Goal: Task Accomplishment & Management: Manage account settings

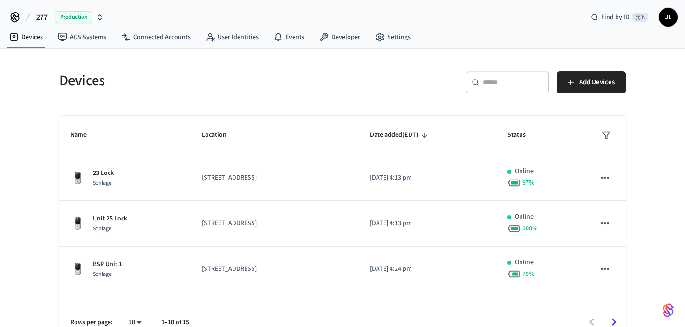
click at [481, 75] on div "​ ​" at bounding box center [507, 82] width 84 height 22
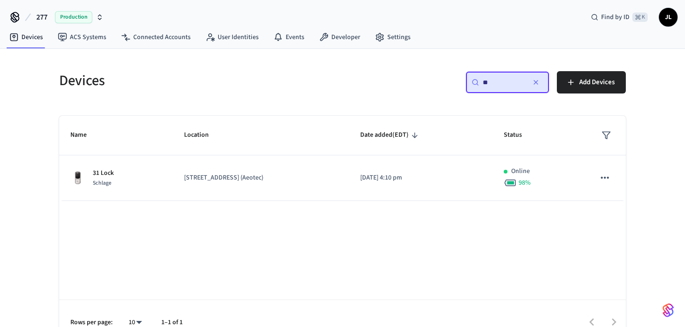
type input "**"
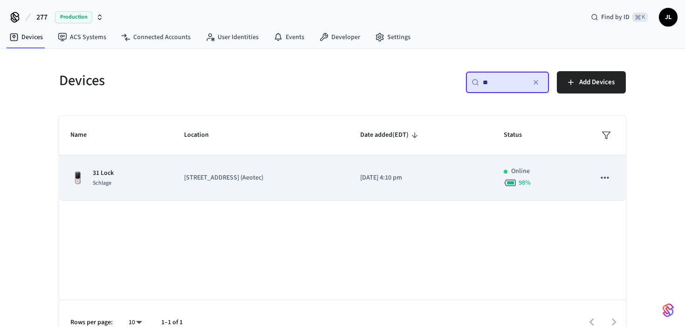
click at [293, 175] on p "[STREET_ADDRESS] (Aeotec)" at bounding box center [261, 178] width 154 height 10
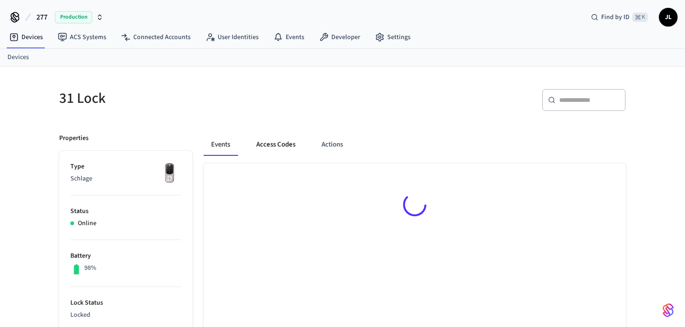
click at [281, 145] on button "Access Codes" at bounding box center [276, 145] width 54 height 22
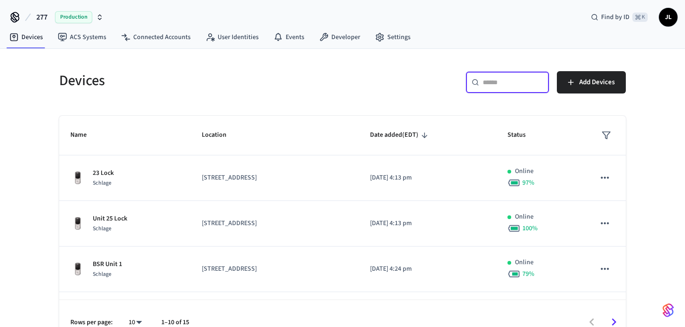
click at [486, 81] on input "text" at bounding box center [512, 82] width 61 height 9
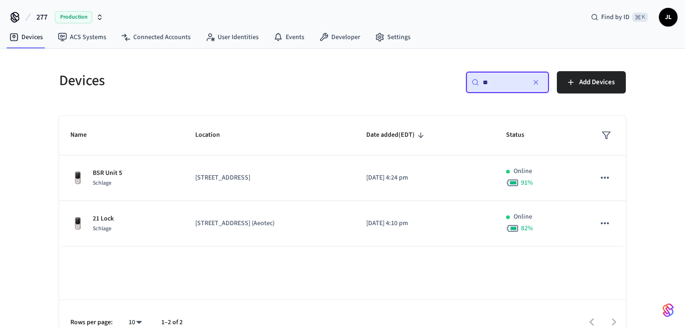
type input "**"
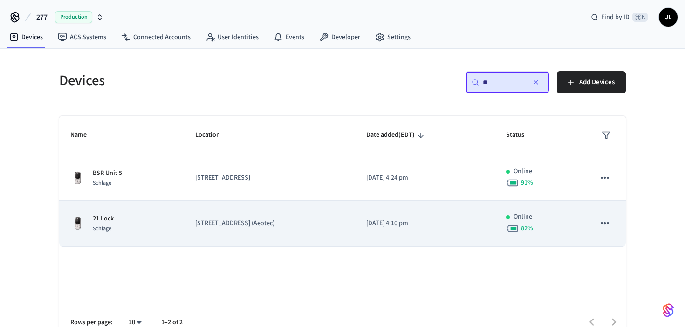
click at [283, 219] on p "[STREET_ADDRESS] (Aeotec)" at bounding box center [269, 224] width 149 height 10
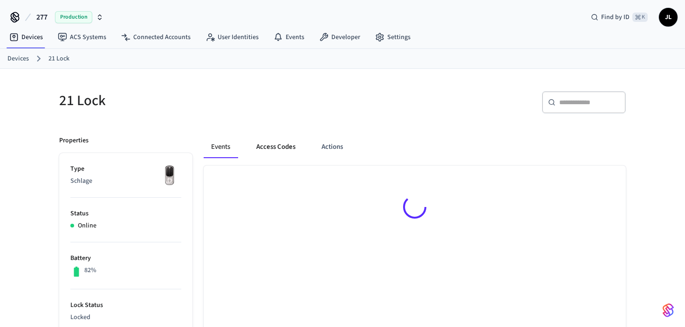
click at [275, 149] on button "Access Codes" at bounding box center [276, 147] width 54 height 22
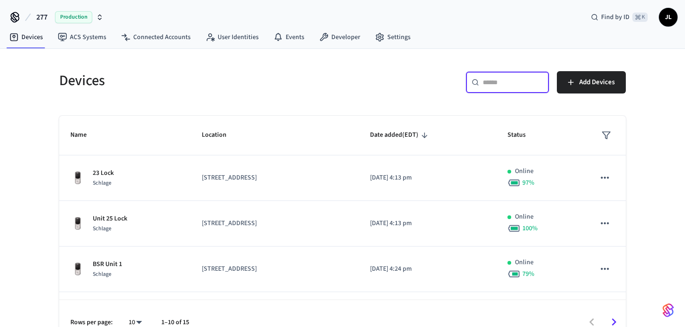
click at [497, 85] on input "text" at bounding box center [512, 82] width 61 height 9
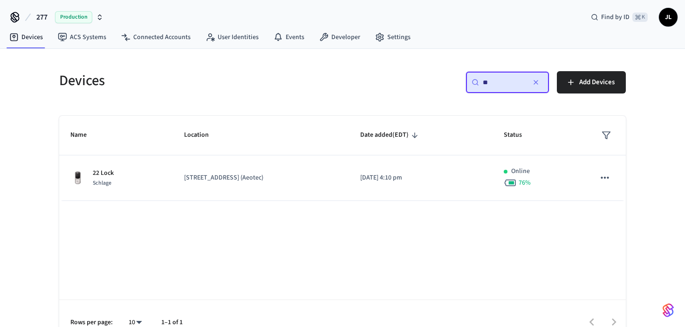
type input "**"
click at [241, 219] on div "Name Location Date added (EDT) Status 22 Lock Schlage [STREET_ADDRESS] (Aeotec)…" at bounding box center [342, 230] width 566 height 229
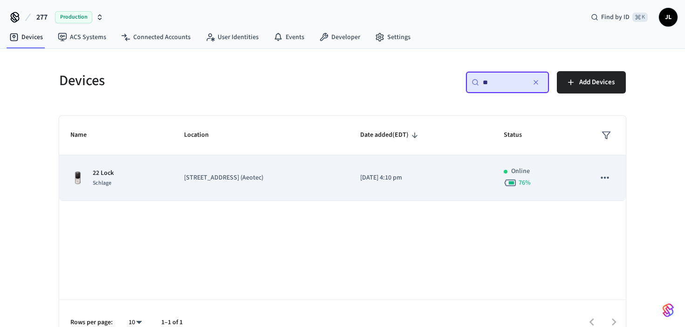
click at [241, 187] on td "[STREET_ADDRESS] (Aeotec)" at bounding box center [261, 179] width 176 height 46
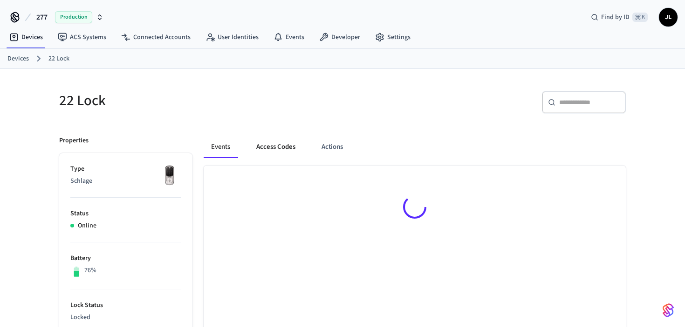
click at [264, 147] on button "Access Codes" at bounding box center [276, 147] width 54 height 22
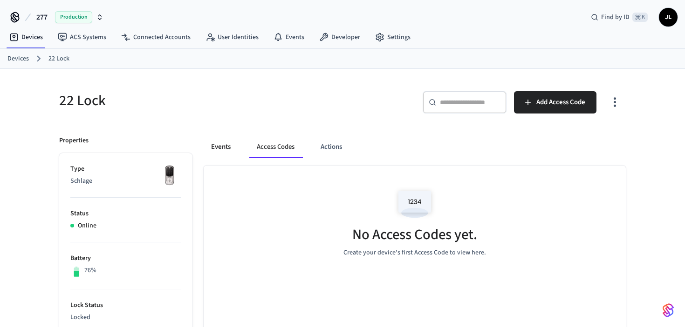
click at [218, 151] on button "Events" at bounding box center [221, 147] width 34 height 22
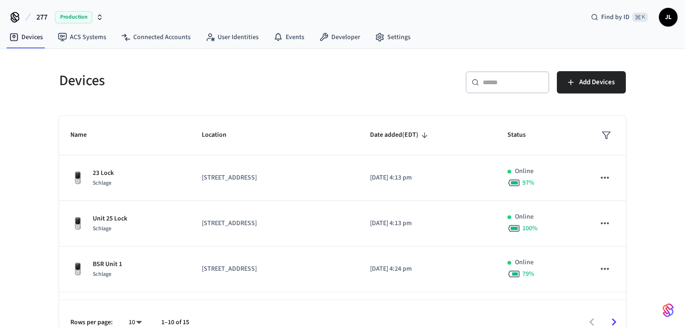
click at [489, 77] on div "​ ​" at bounding box center [507, 82] width 84 height 22
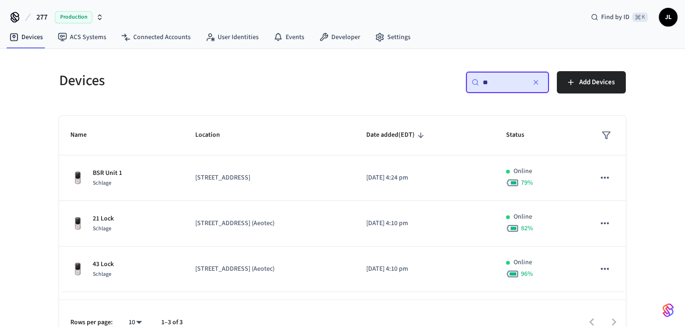
type input "**"
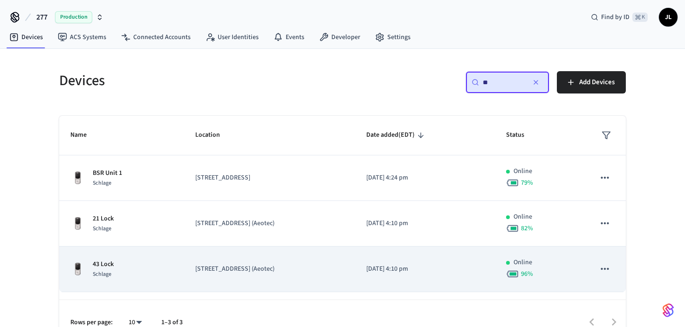
click at [269, 266] on p "[STREET_ADDRESS] (Aeotec)" at bounding box center [269, 270] width 149 height 10
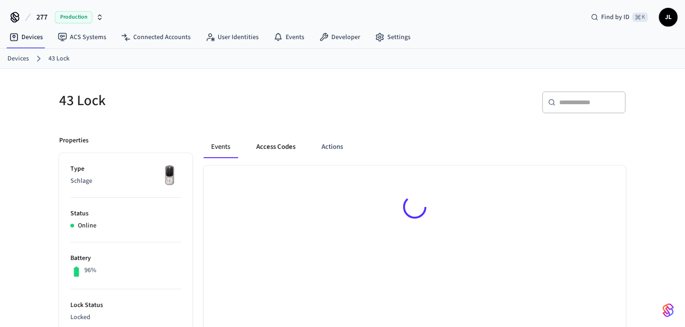
click at [274, 151] on button "Access Codes" at bounding box center [276, 147] width 54 height 22
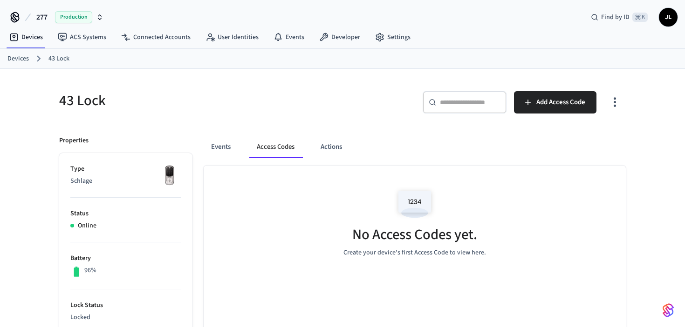
scroll to position [41, 0]
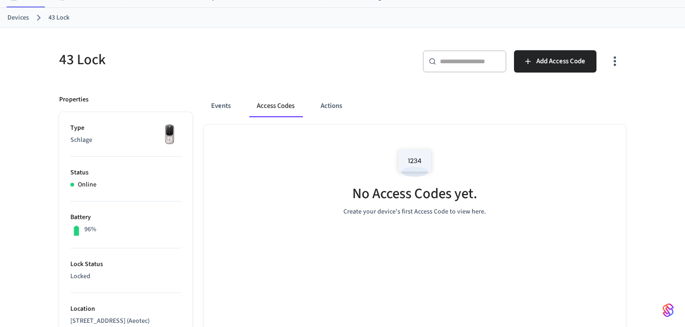
click at [614, 59] on icon "button" at bounding box center [614, 62] width 2 height 10
click at [571, 103] on li "Show unmanaged access codes on device" at bounding box center [554, 100] width 131 height 25
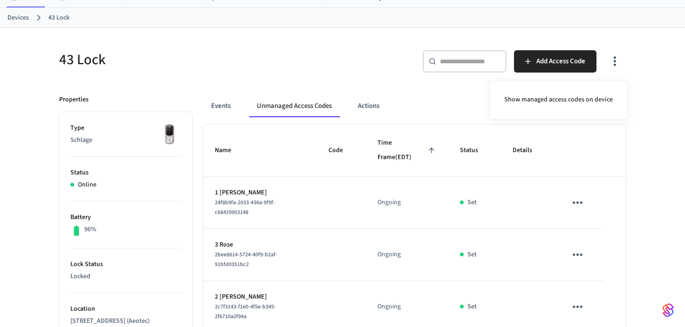
click at [650, 175] on div at bounding box center [342, 163] width 685 height 327
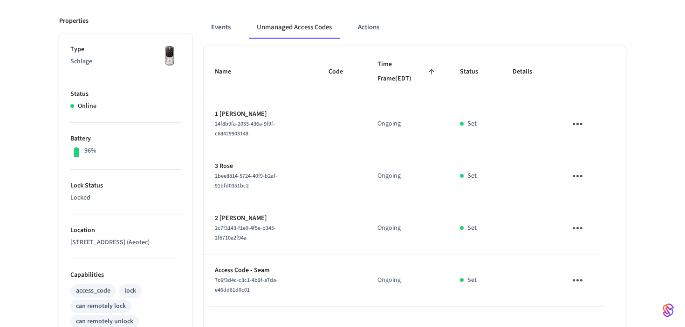
scroll to position [120, 0]
click at [571, 273] on icon "sticky table" at bounding box center [577, 280] width 14 height 14
click at [604, 276] on li "Convert to Managed" at bounding box center [619, 275] width 82 height 25
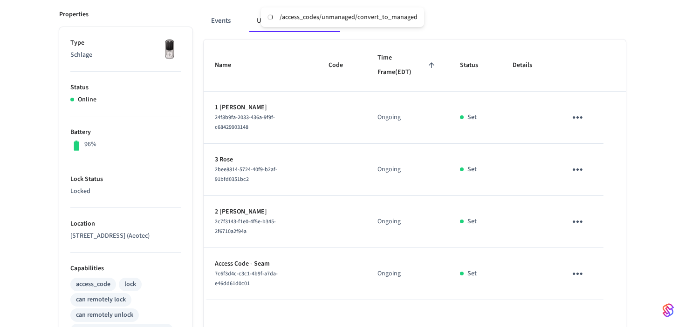
scroll to position [0, 0]
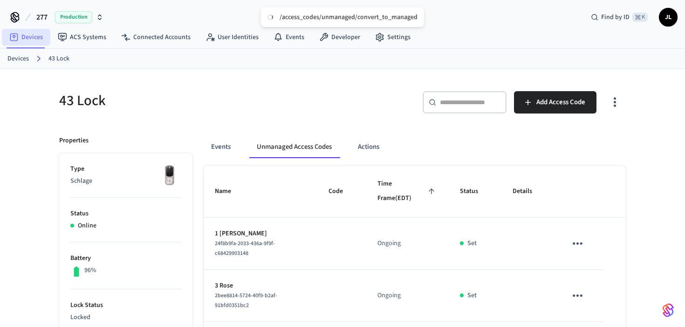
click at [27, 42] on link "Devices" at bounding box center [26, 37] width 48 height 17
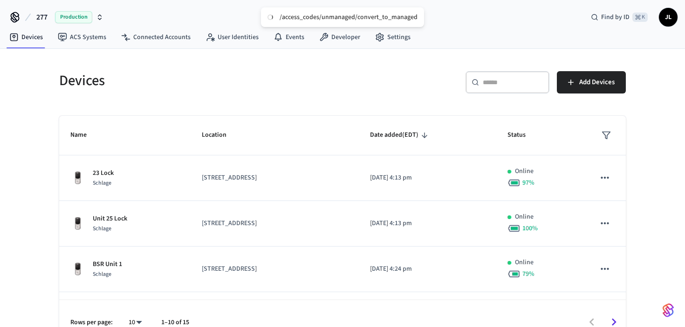
click at [494, 88] on div "​ ​" at bounding box center [507, 82] width 84 height 22
type input "**"
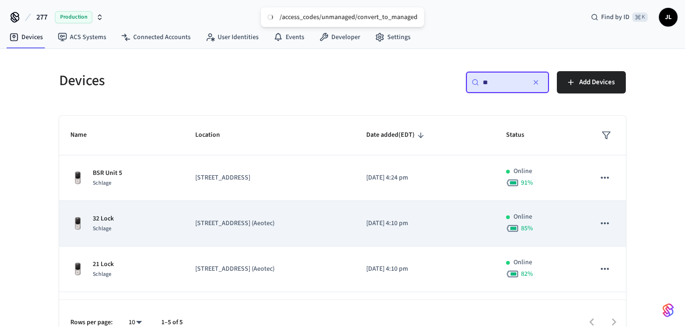
click at [162, 228] on div "32 Lock Schlage" at bounding box center [121, 224] width 102 height 20
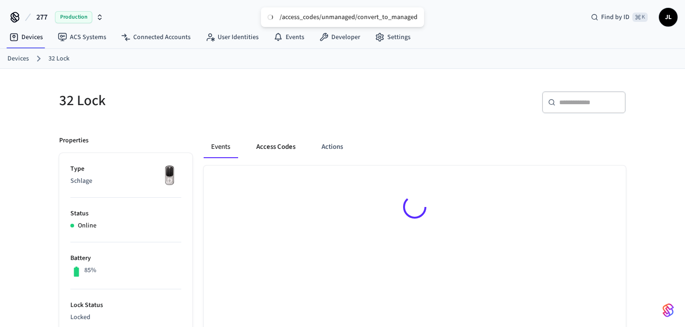
click at [277, 149] on button "Access Codes" at bounding box center [276, 147] width 54 height 22
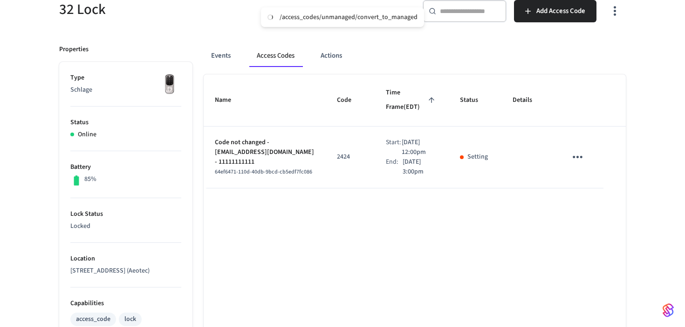
scroll to position [97, 0]
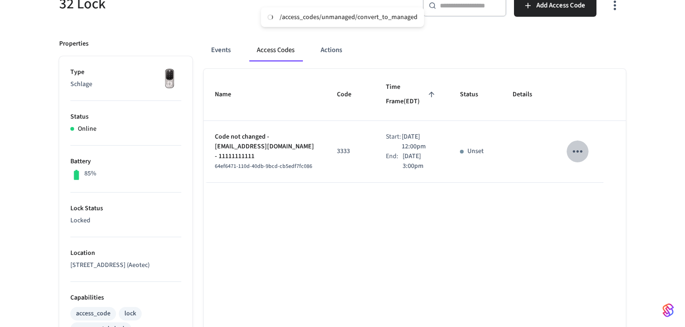
click at [578, 151] on icon "sticky table" at bounding box center [577, 151] width 10 height 2
click at [412, 263] on div at bounding box center [342, 163] width 685 height 327
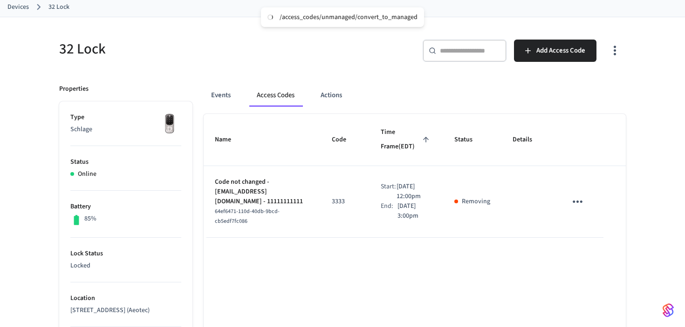
scroll to position [0, 0]
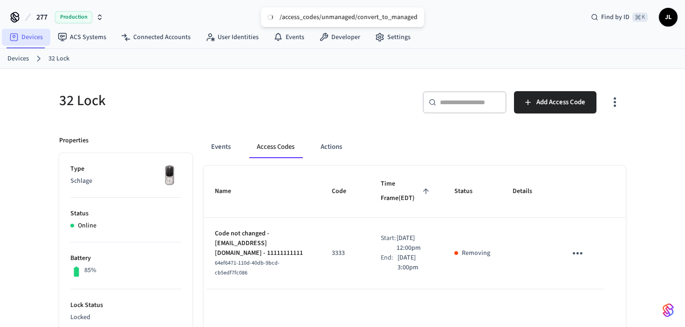
click at [17, 35] on icon at bounding box center [14, 38] width 8 height 8
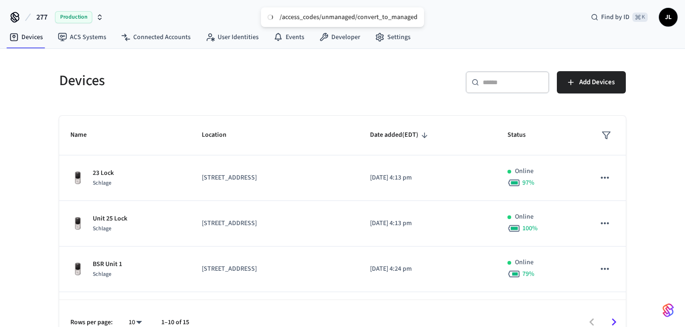
click at [493, 77] on div "​ ​" at bounding box center [507, 82] width 84 height 22
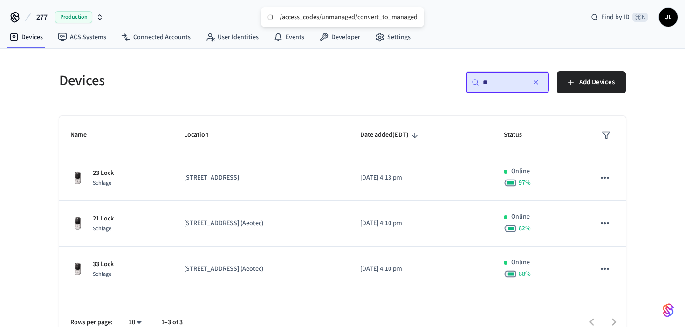
type input "**"
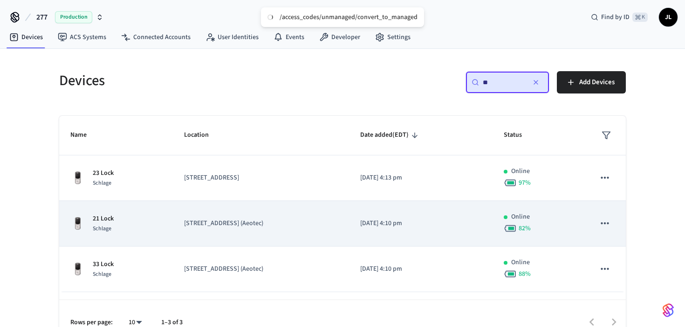
scroll to position [18, 0]
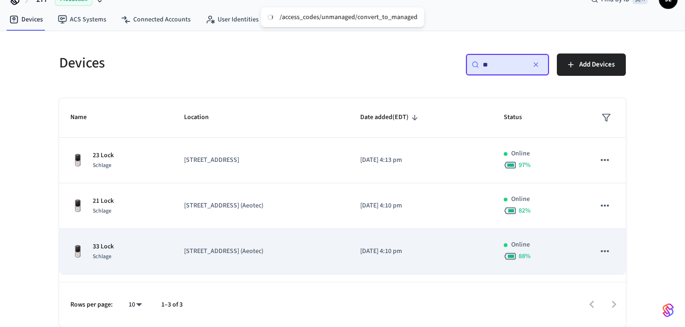
click at [137, 247] on div "33 Lock Schlage" at bounding box center [115, 252] width 91 height 20
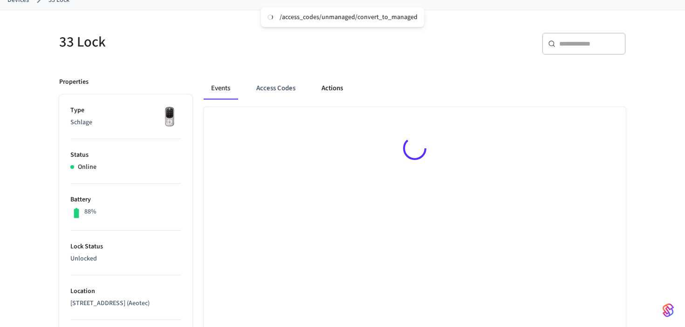
scroll to position [98, 0]
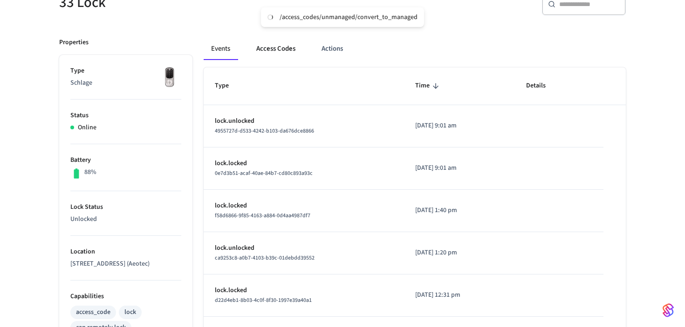
click at [277, 50] on button "Access Codes" at bounding box center [276, 49] width 54 height 22
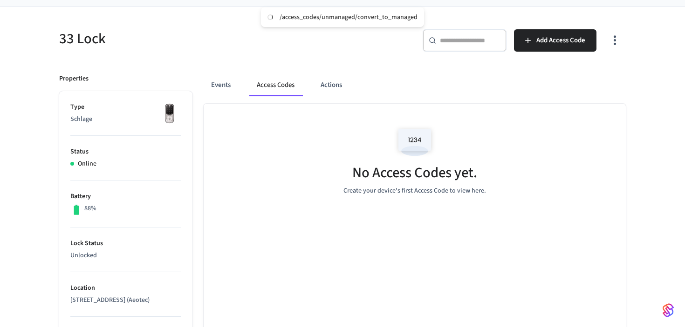
scroll to position [0, 0]
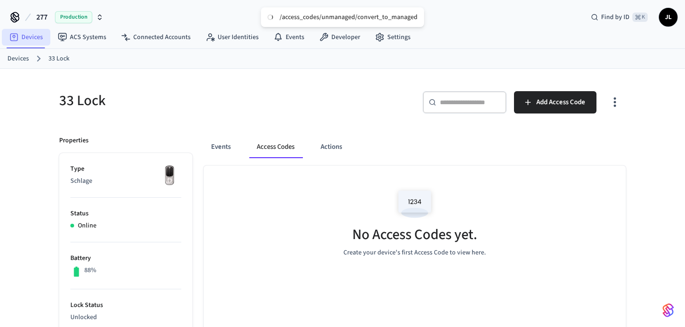
click at [27, 45] on link "Devices" at bounding box center [26, 37] width 48 height 17
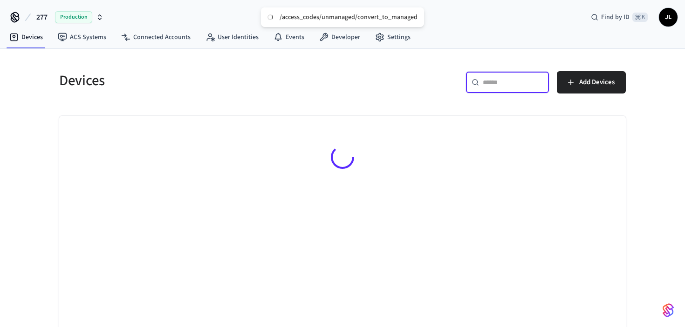
click at [506, 84] on input "text" at bounding box center [512, 82] width 61 height 9
type input "**"
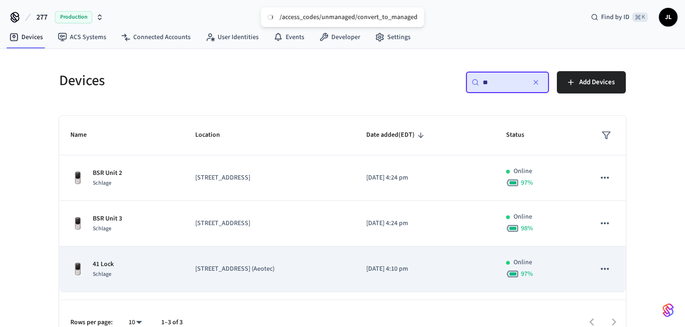
click at [108, 267] on p "41 Lock" at bounding box center [103, 265] width 21 height 10
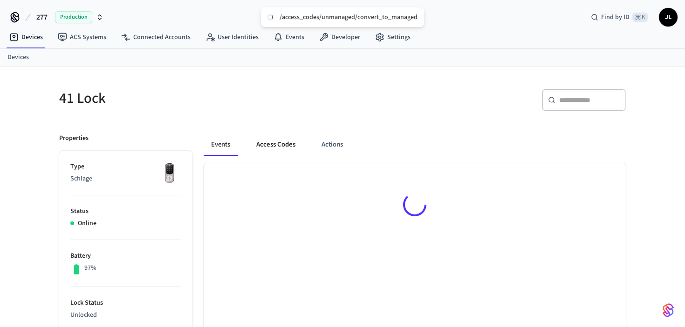
click at [277, 148] on button "Access Codes" at bounding box center [276, 145] width 54 height 22
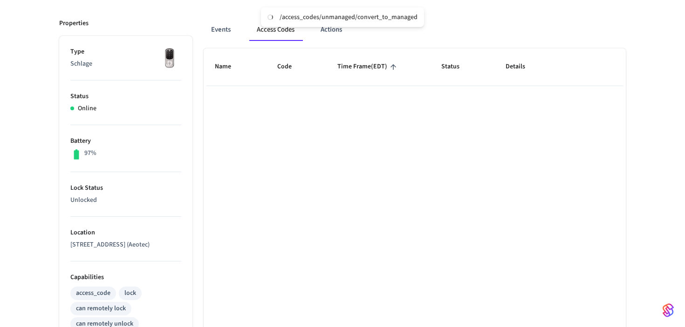
scroll to position [58, 0]
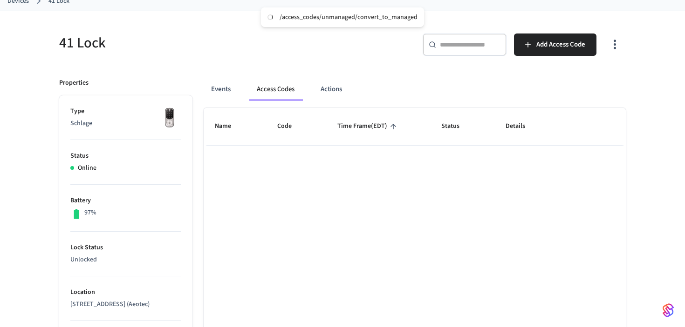
click at [621, 41] on icon "button" at bounding box center [614, 44] width 14 height 14
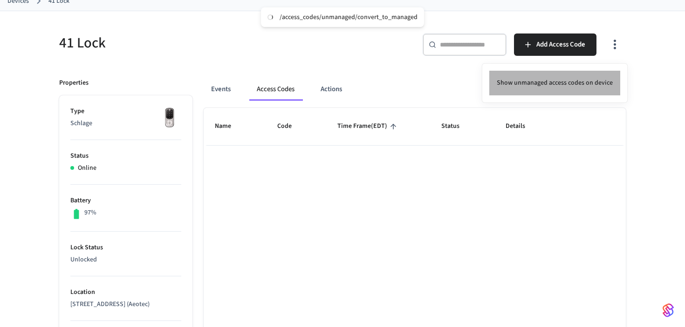
click at [590, 93] on li "Show unmanaged access codes on device" at bounding box center [554, 83] width 131 height 25
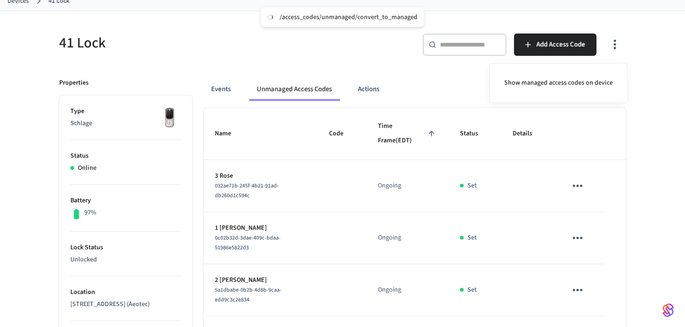
click at [648, 125] on div at bounding box center [342, 163] width 685 height 327
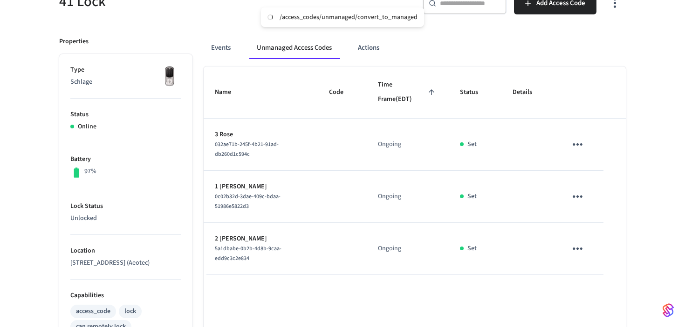
scroll to position [55, 0]
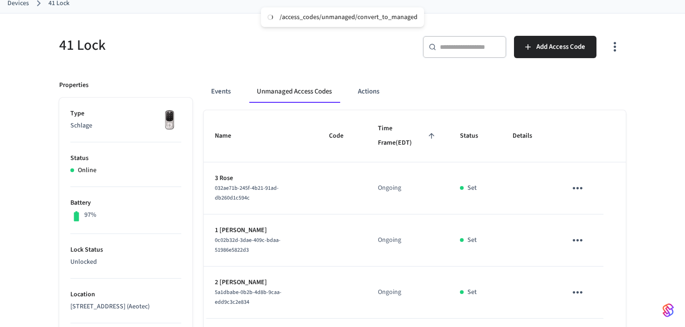
click at [614, 56] on button "button" at bounding box center [615, 46] width 22 height 37
click at [570, 88] on li "Show managed access codes on device" at bounding box center [557, 85] width 123 height 25
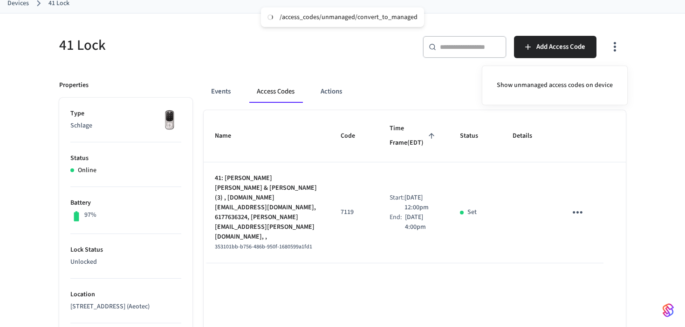
click at [461, 74] on div at bounding box center [342, 163] width 685 height 327
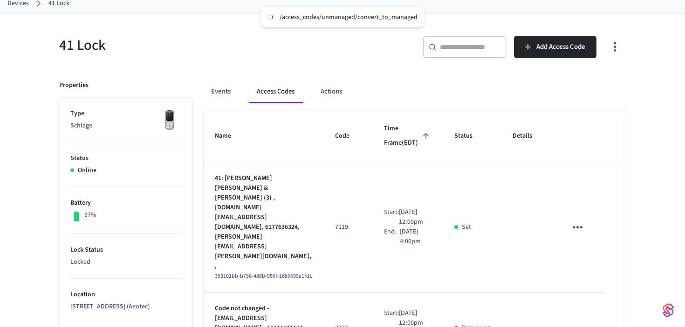
scroll to position [0, 0]
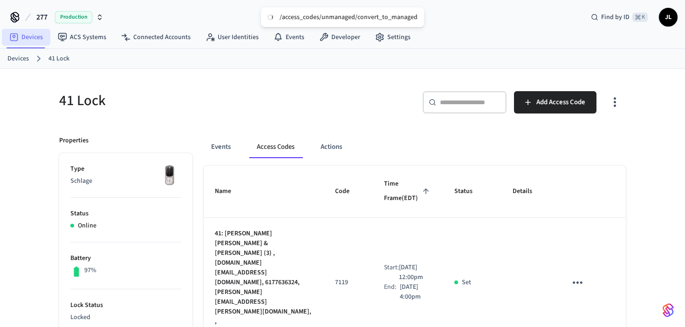
click at [28, 41] on link "Devices" at bounding box center [26, 37] width 48 height 17
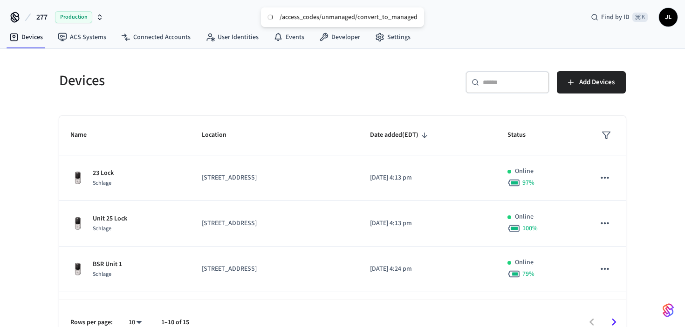
click at [512, 78] on input "text" at bounding box center [512, 82] width 61 height 9
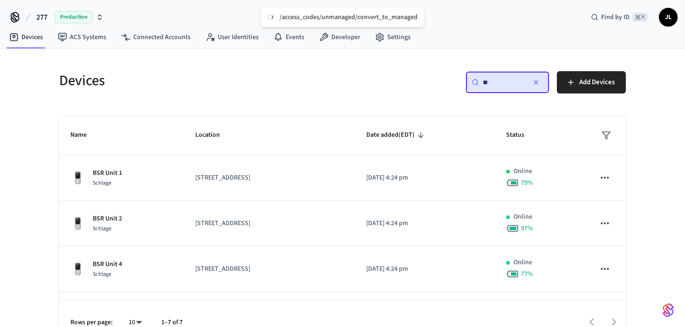
type input "**"
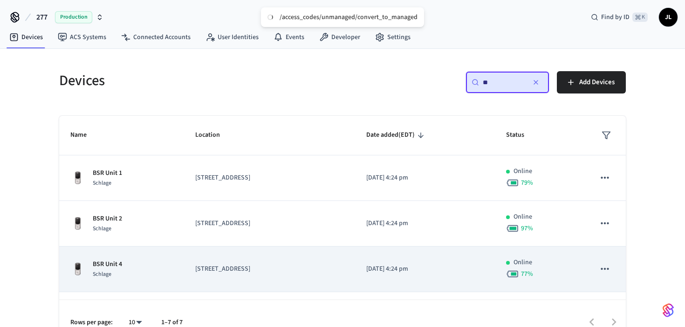
click at [113, 262] on p "BSR Unit 4" at bounding box center [107, 265] width 29 height 10
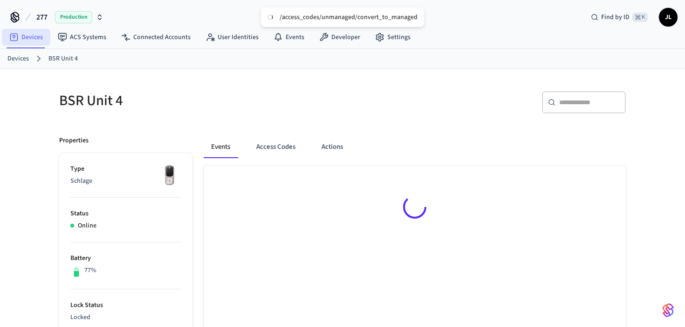
click at [36, 33] on link "Devices" at bounding box center [26, 37] width 48 height 17
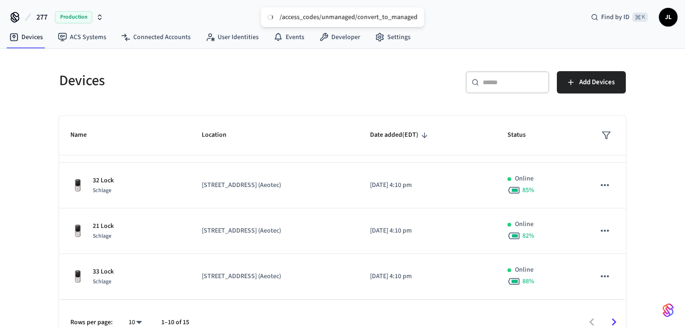
click at [508, 87] on div "​ ​" at bounding box center [507, 82] width 84 height 22
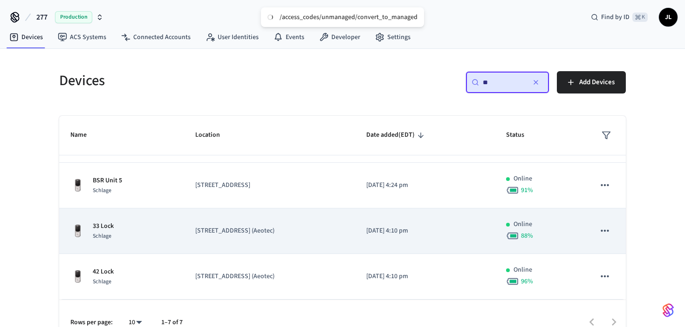
scroll to position [18, 0]
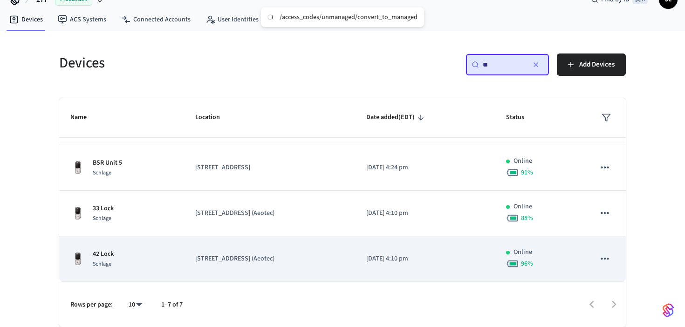
type input "**"
click at [240, 242] on td "[STREET_ADDRESS] (Aeotec)" at bounding box center [269, 260] width 171 height 46
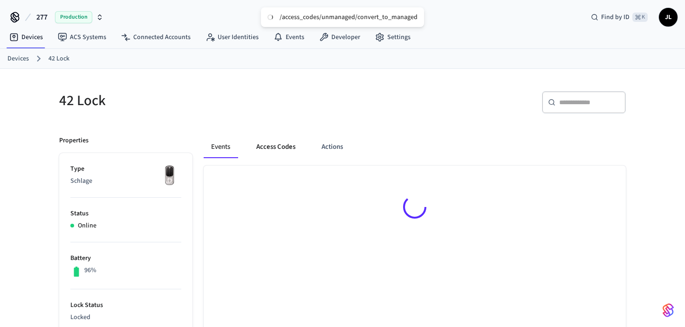
click at [292, 151] on button "Access Codes" at bounding box center [276, 147] width 54 height 22
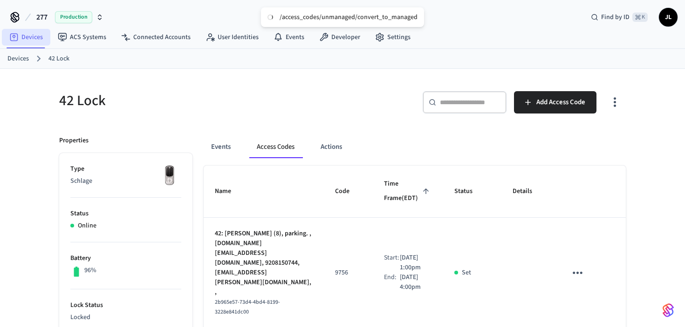
click at [26, 37] on link "Devices" at bounding box center [26, 37] width 48 height 17
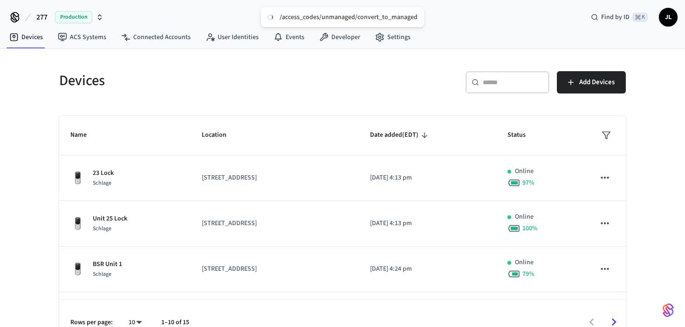
click at [515, 82] on input "text" at bounding box center [512, 82] width 61 height 9
type input "**"
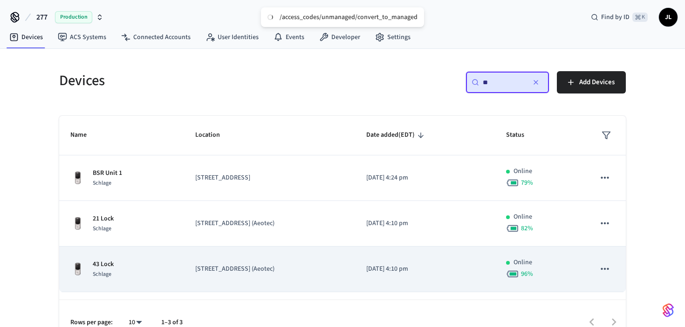
click at [114, 276] on div "Schlage" at bounding box center [103, 275] width 21 height 10
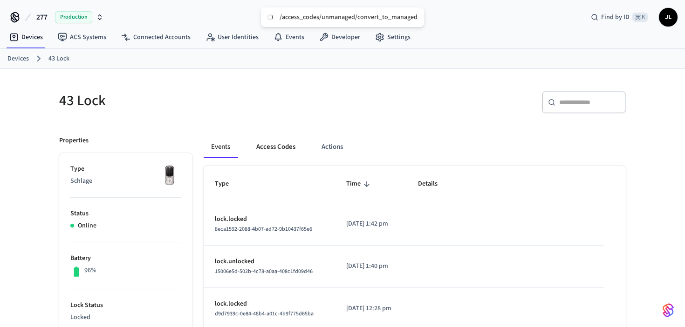
click at [267, 141] on button "Access Codes" at bounding box center [276, 147] width 54 height 22
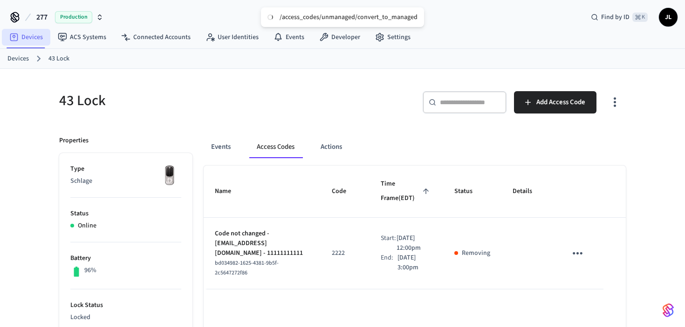
click at [16, 41] on icon at bounding box center [13, 37] width 9 height 9
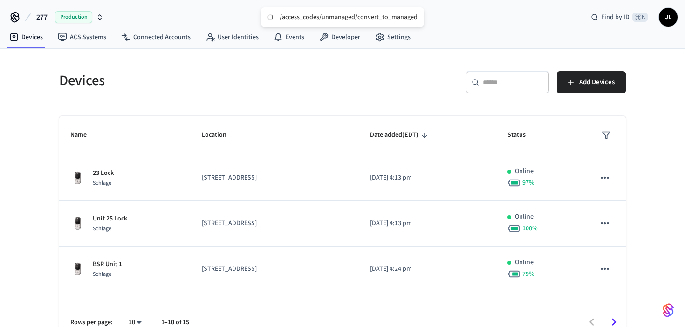
click at [524, 69] on div "​ ​ Add Devices" at bounding box center [481, 80] width 289 height 41
click at [511, 83] on input "text" at bounding box center [512, 82] width 61 height 9
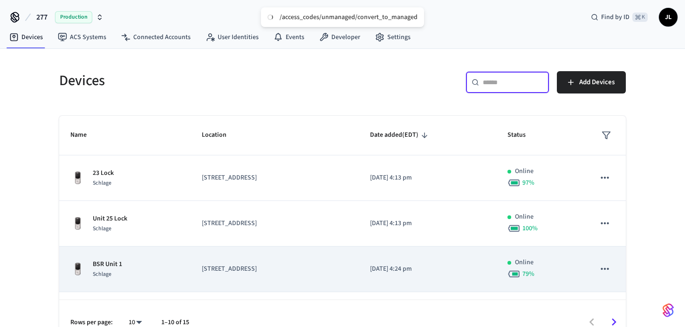
click at [265, 261] on td "[STREET_ADDRESS]" at bounding box center [274, 270] width 168 height 46
click at [111, 271] on div "Schlage" at bounding box center [107, 275] width 29 height 10
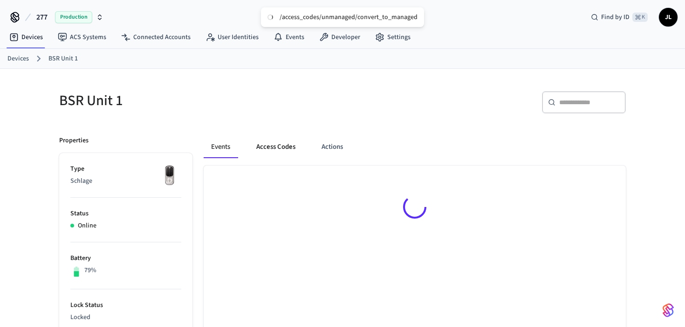
click at [275, 150] on button "Access Codes" at bounding box center [276, 147] width 54 height 22
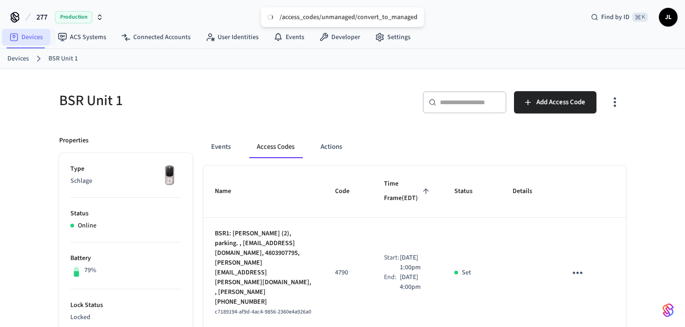
click at [23, 41] on link "Devices" at bounding box center [26, 37] width 48 height 17
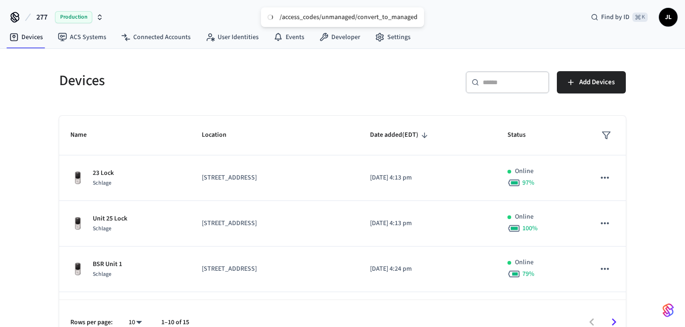
click at [496, 89] on div "​ ​" at bounding box center [507, 82] width 84 height 22
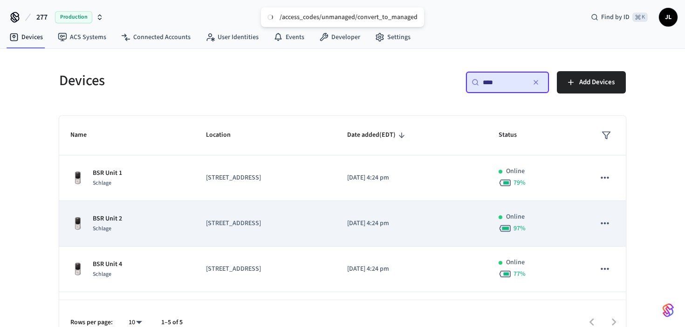
type input "***"
click at [249, 240] on td "[STREET_ADDRESS]" at bounding box center [265, 224] width 141 height 46
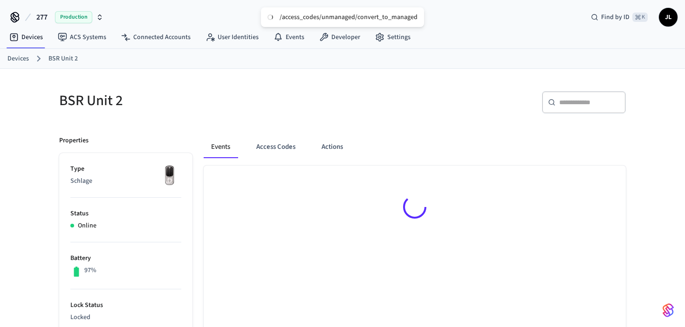
click at [279, 149] on button "Access Codes" at bounding box center [276, 147] width 54 height 22
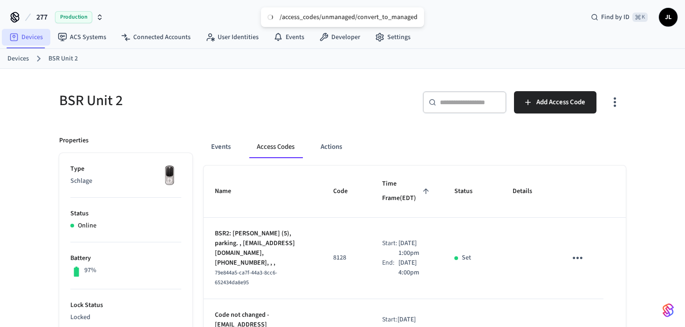
click at [20, 33] on link "Devices" at bounding box center [26, 37] width 48 height 17
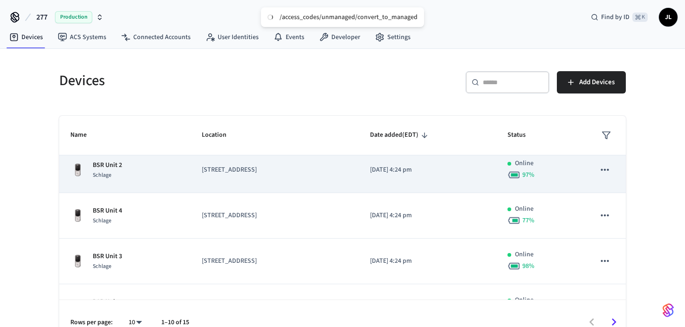
scroll to position [156, 0]
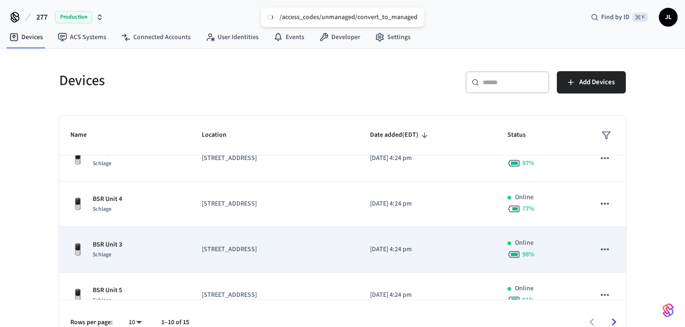
click at [295, 267] on td "[STREET_ADDRESS]" at bounding box center [274, 250] width 168 height 46
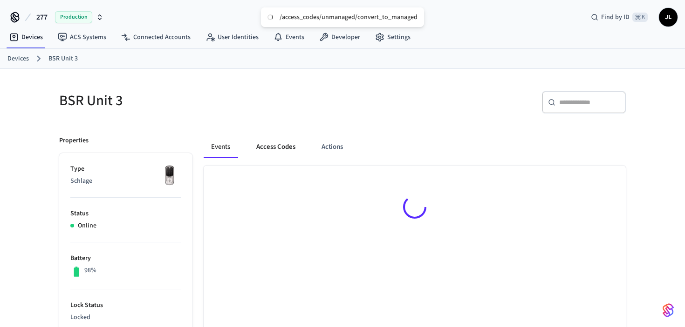
click at [275, 149] on button "Access Codes" at bounding box center [276, 147] width 54 height 22
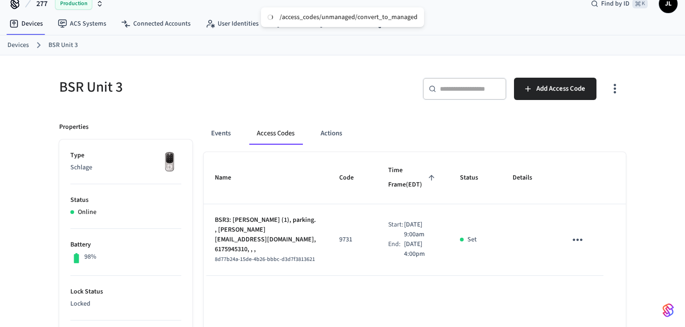
scroll to position [18, 0]
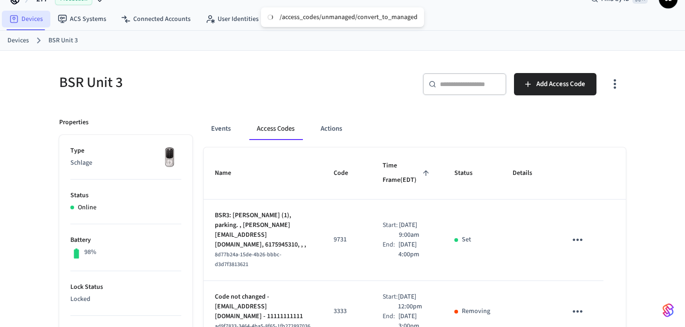
click at [29, 17] on link "Devices" at bounding box center [26, 19] width 48 height 17
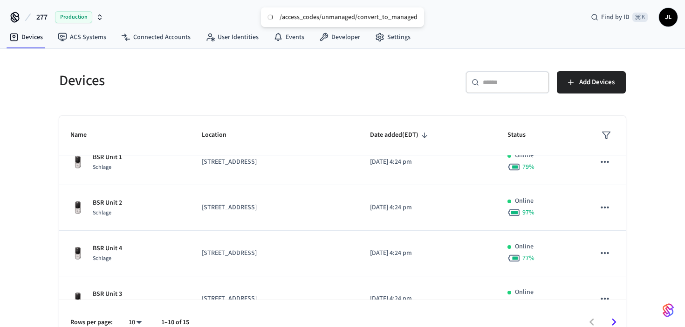
scroll to position [116, 0]
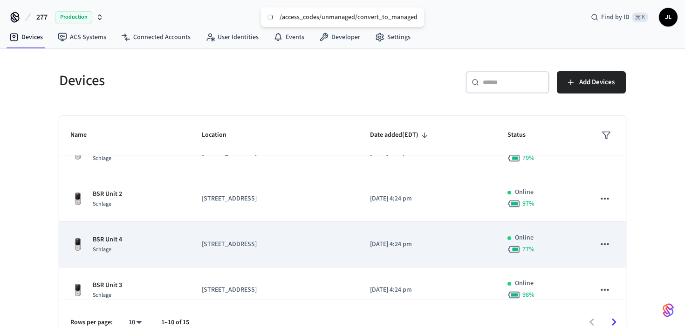
click at [263, 235] on td "[STREET_ADDRESS]" at bounding box center [274, 245] width 168 height 46
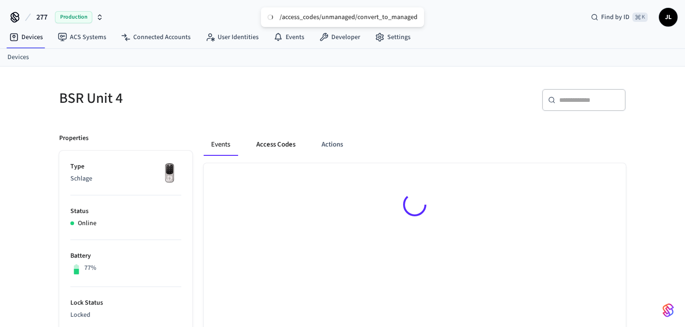
click at [267, 148] on button "Access Codes" at bounding box center [276, 145] width 54 height 22
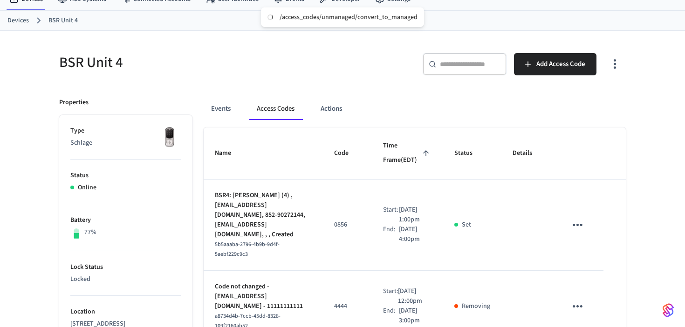
scroll to position [11, 0]
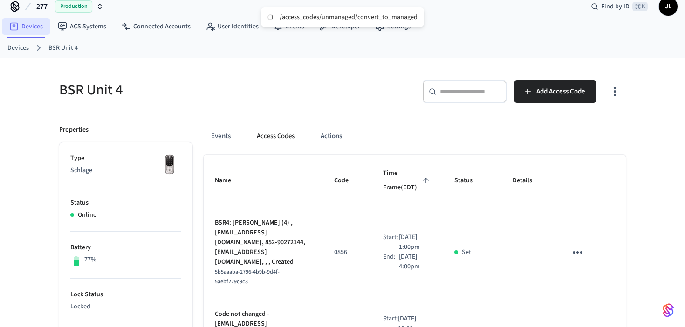
click at [29, 29] on link "Devices" at bounding box center [26, 26] width 48 height 17
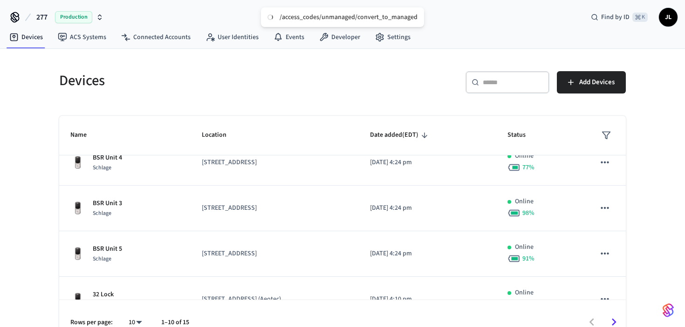
scroll to position [224, 0]
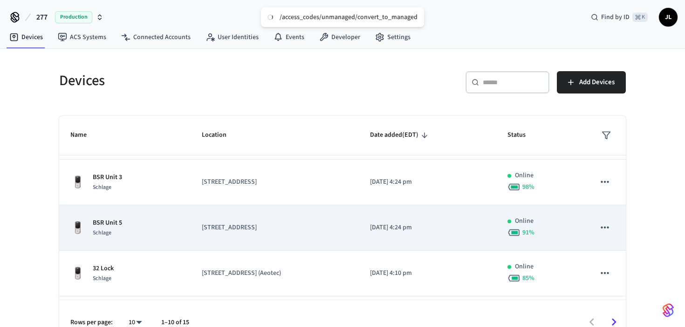
click at [290, 223] on td "[STREET_ADDRESS]" at bounding box center [274, 228] width 168 height 46
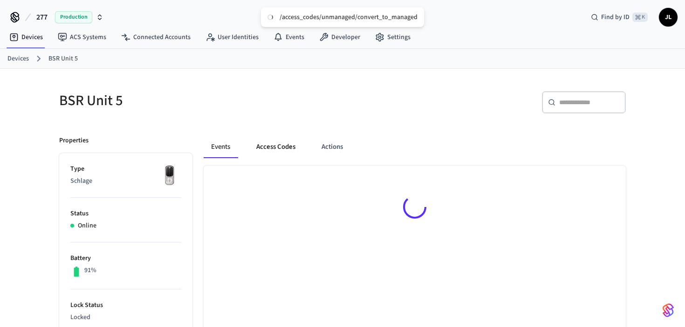
click at [275, 139] on button "Access Codes" at bounding box center [276, 147] width 54 height 22
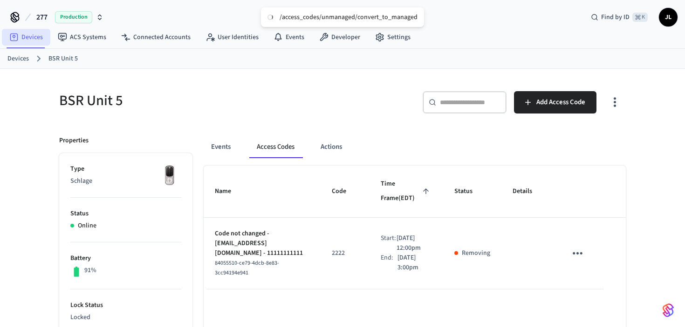
click at [18, 36] on icon at bounding box center [13, 37] width 9 height 9
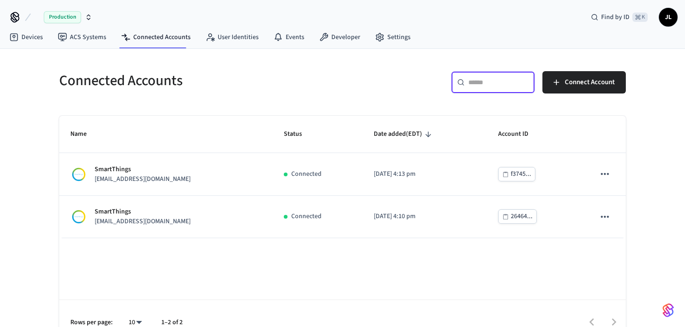
click at [489, 81] on input "text" at bounding box center [498, 82] width 61 height 9
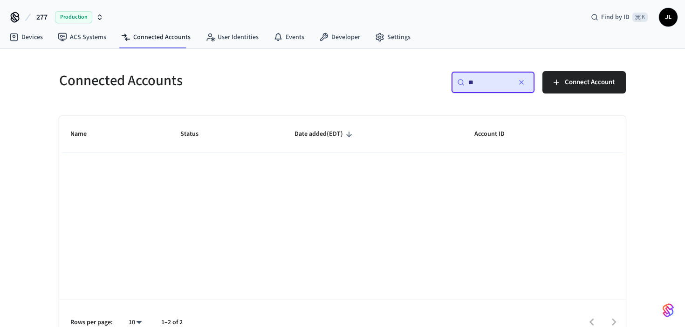
type input "*"
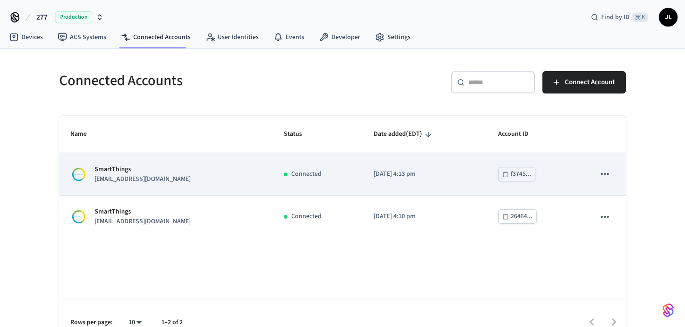
click at [157, 170] on div "SmartThings lyliu@abodez.com" at bounding box center [165, 175] width 191 height 20
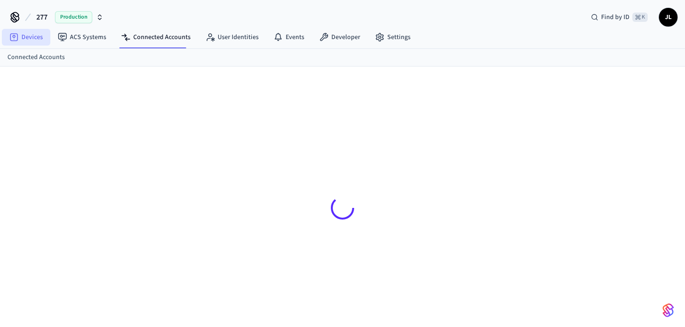
click at [17, 45] on link "Devices" at bounding box center [26, 37] width 48 height 17
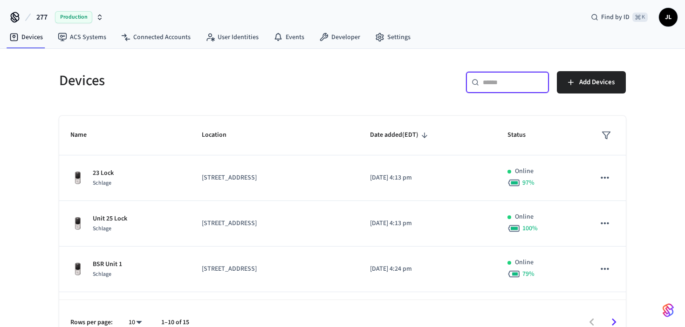
click at [492, 78] on input "text" at bounding box center [512, 82] width 61 height 9
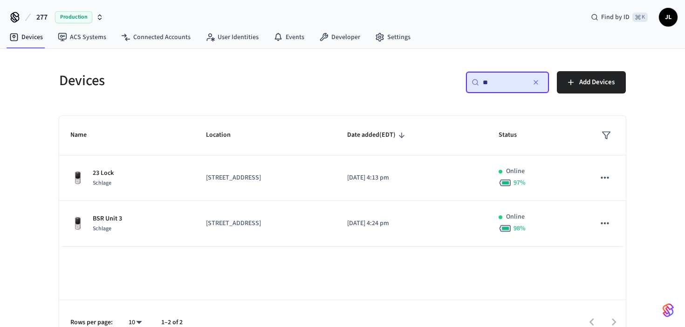
type input "**"
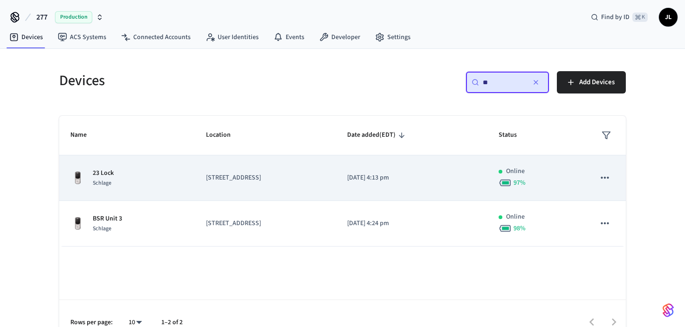
click at [364, 182] on p "[DATE] 4:13 pm" at bounding box center [411, 178] width 129 height 10
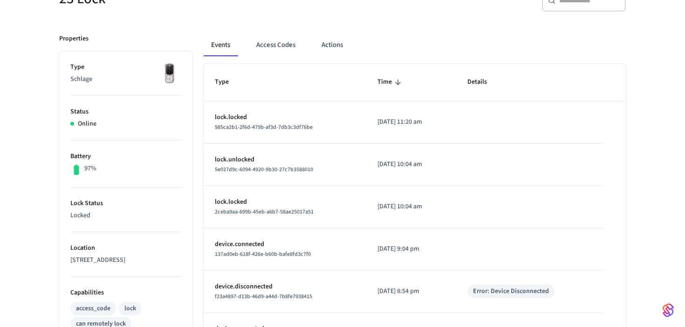
scroll to position [100, 0]
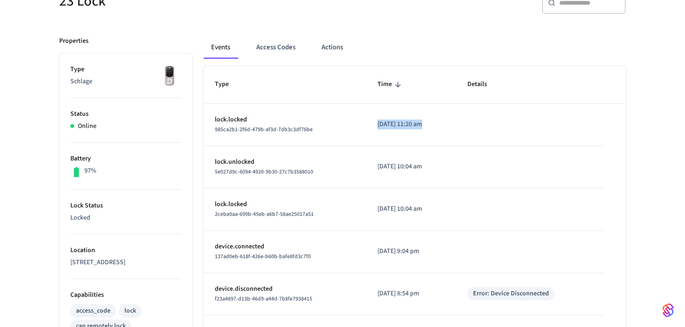
drag, startPoint x: 360, startPoint y: 126, endPoint x: 466, endPoint y: 123, distance: 106.2
click at [466, 123] on tr "lock.locked 985ca2b1-2f6d-479b-af3d-7db3c3df76be 2025/08/21 at 11:20 am" at bounding box center [415, 125] width 422 height 42
click at [390, 129] on p "2025/08/21 at 11:20 am" at bounding box center [411, 125] width 68 height 10
drag, startPoint x: 368, startPoint y: 130, endPoint x: 455, endPoint y: 118, distance: 87.0
click at [455, 118] on td "2025/08/21 at 11:20 am" at bounding box center [411, 125] width 90 height 42
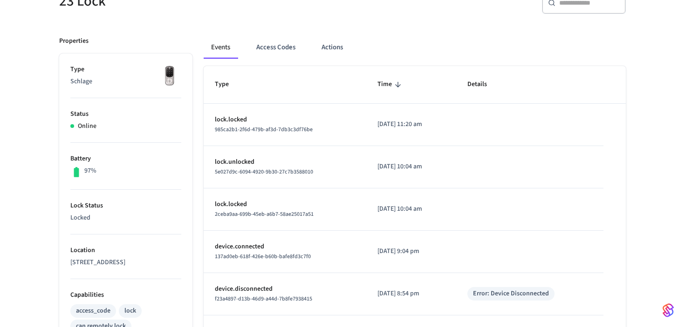
click at [455, 118] on td "2025/08/21 at 11:20 am" at bounding box center [411, 125] width 90 height 42
click at [259, 42] on button "Access Codes" at bounding box center [276, 47] width 54 height 22
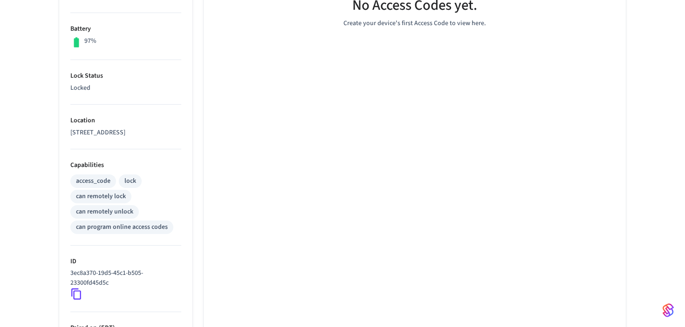
scroll to position [0, 0]
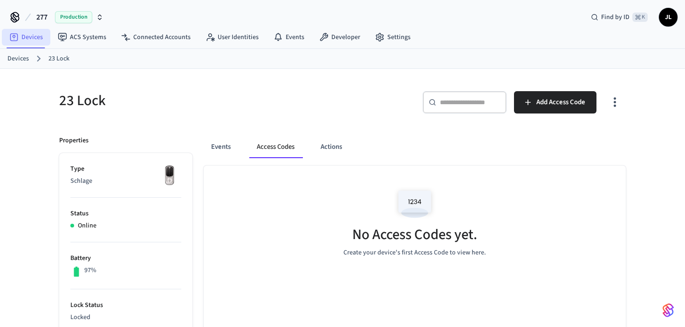
click at [21, 39] on link "Devices" at bounding box center [26, 37] width 48 height 17
